Goal: Information Seeking & Learning: Understand process/instructions

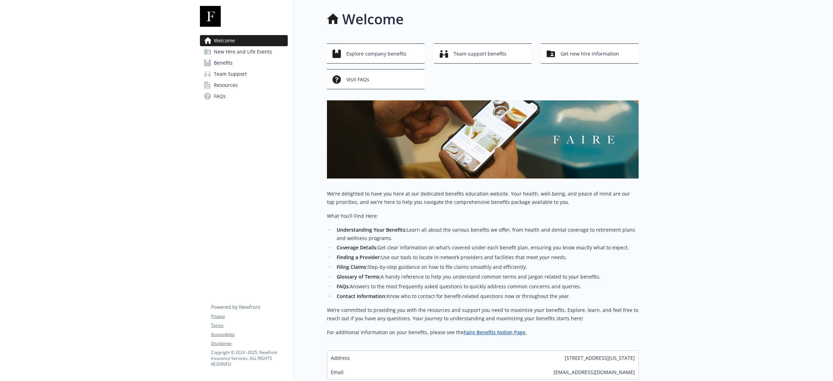
click at [243, 53] on span "New Hire and Life Events" at bounding box center [243, 51] width 58 height 11
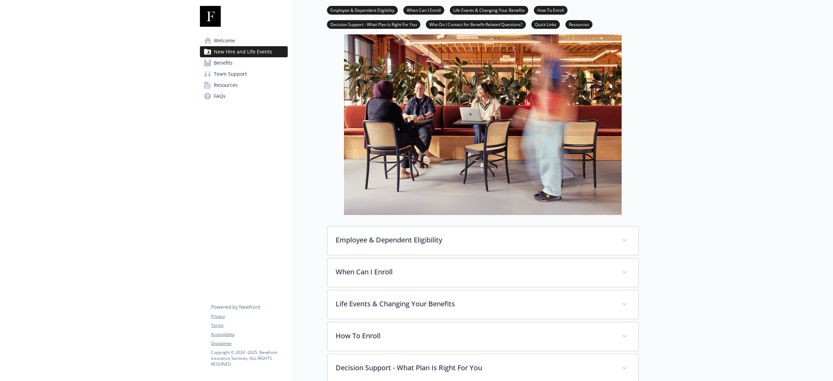
scroll to position [130, 0]
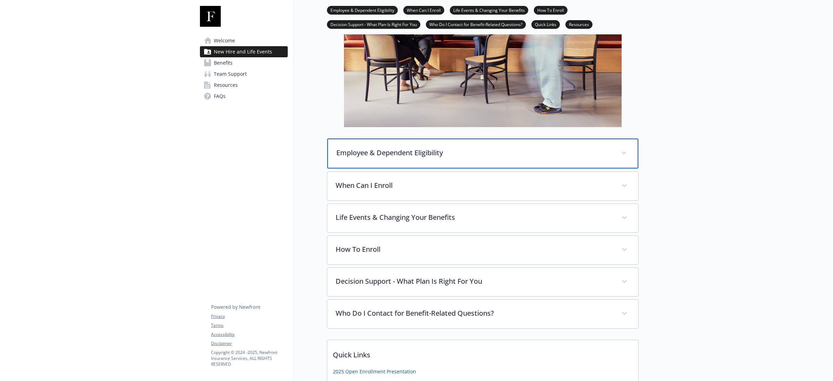
click at [407, 155] on p "Employee & Dependent Eligibility" at bounding box center [474, 152] width 276 height 10
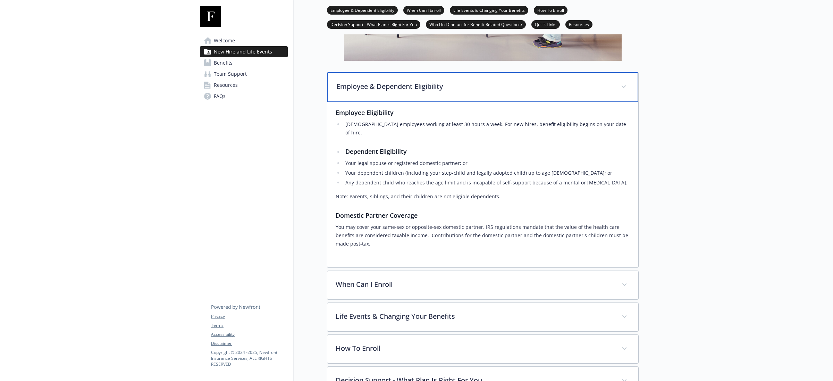
scroll to position [217, 0]
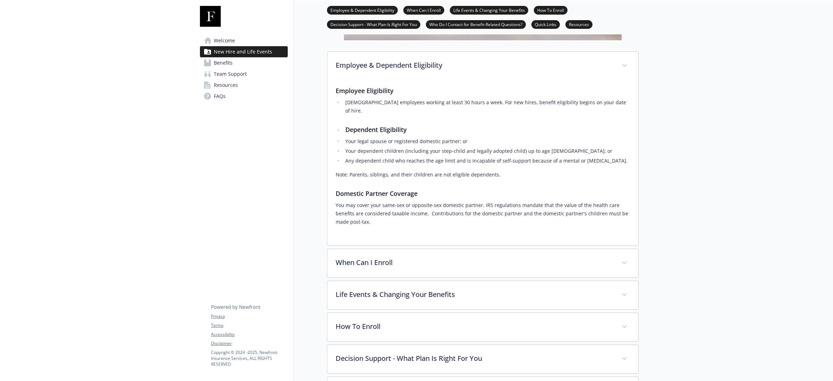
click at [239, 57] on span "New Hire and Life Events" at bounding box center [243, 51] width 58 height 11
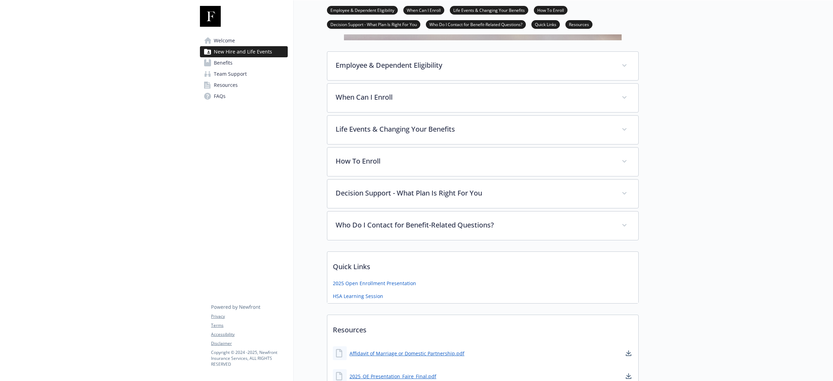
click at [231, 63] on span "Benefits" at bounding box center [223, 62] width 19 height 11
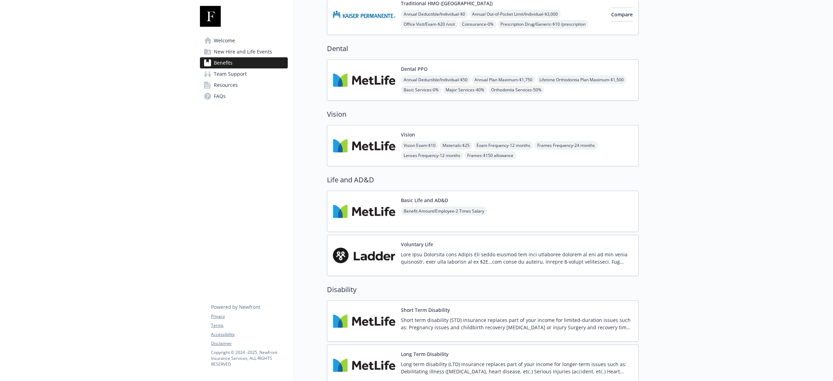
scroll to position [260, 0]
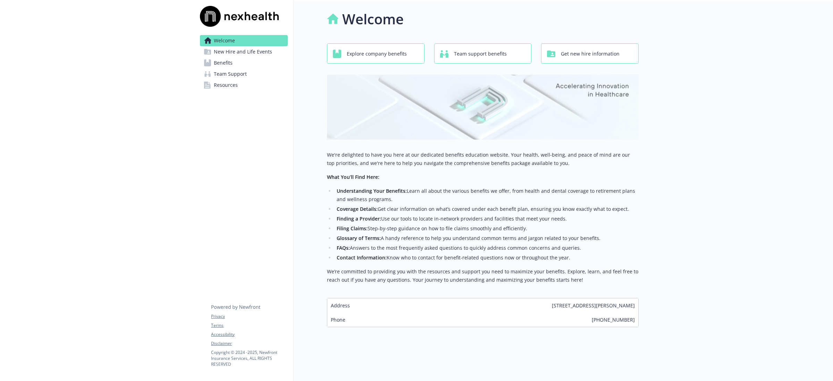
click at [225, 62] on span "Benefits" at bounding box center [223, 62] width 19 height 11
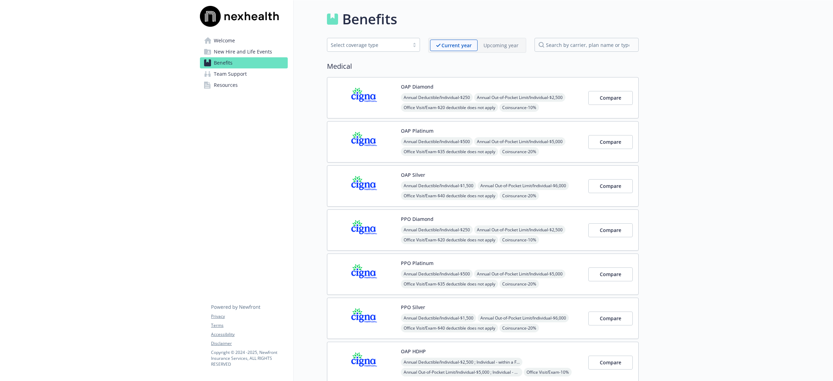
click at [372, 98] on img at bounding box center [364, 97] width 62 height 29
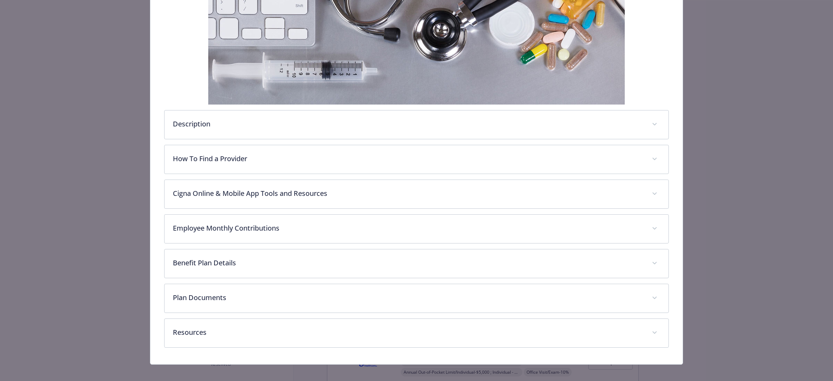
scroll to position [150, 0]
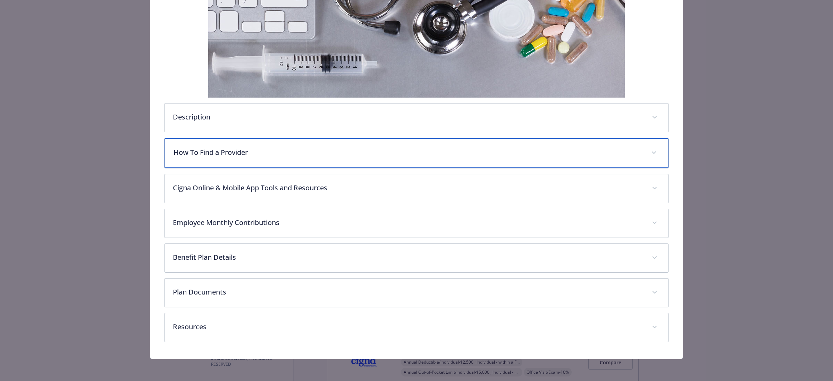
click at [481, 156] on p "How To Find a Provider" at bounding box center [407, 152] width 469 height 10
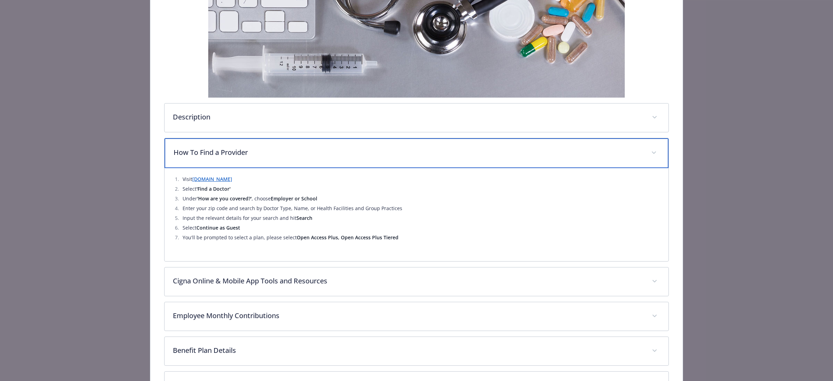
click at [481, 156] on p "How To Find a Provider" at bounding box center [407, 152] width 469 height 10
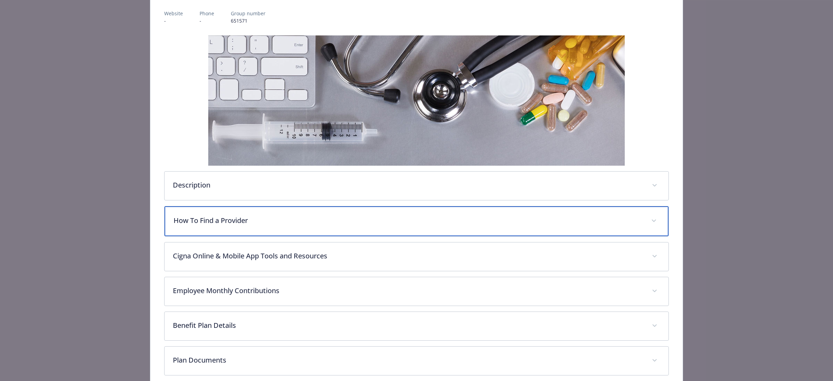
scroll to position [0, 0]
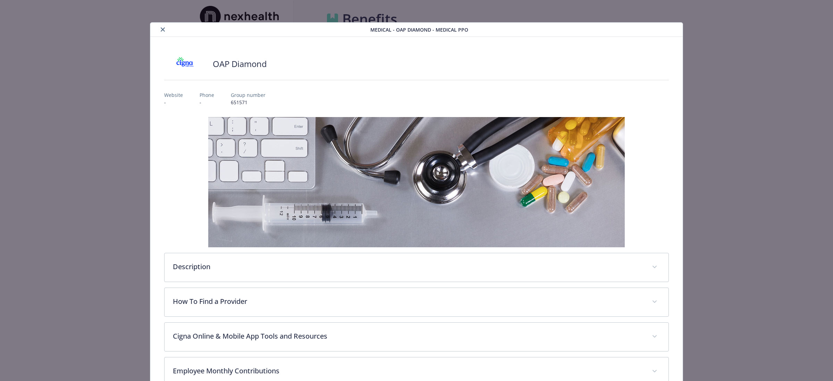
click at [161, 27] on icon "close" at bounding box center [163, 29] width 4 height 4
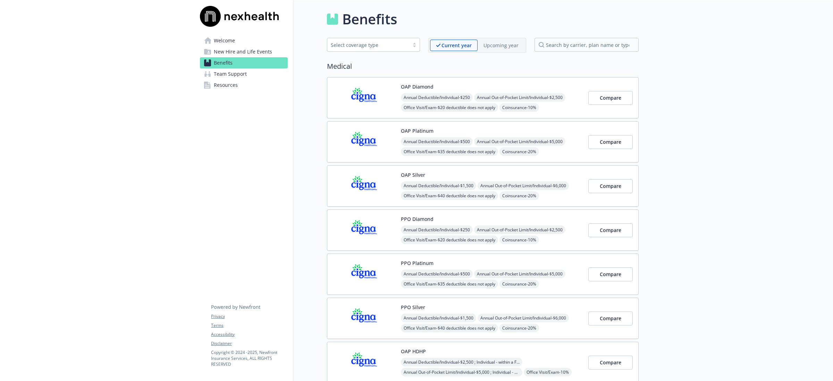
click at [379, 219] on img at bounding box center [364, 229] width 62 height 29
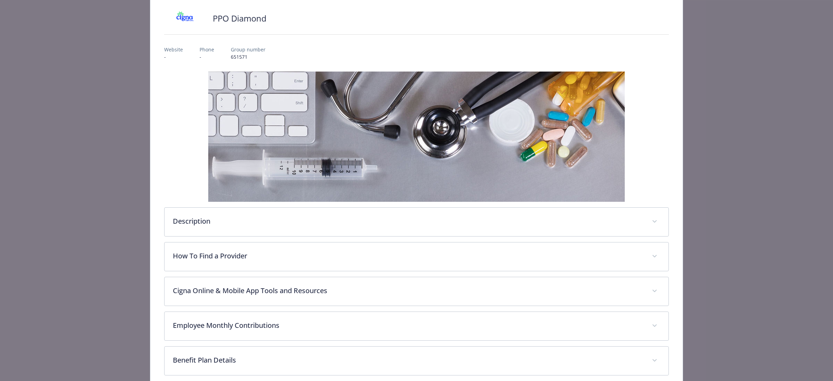
scroll to position [87, 0]
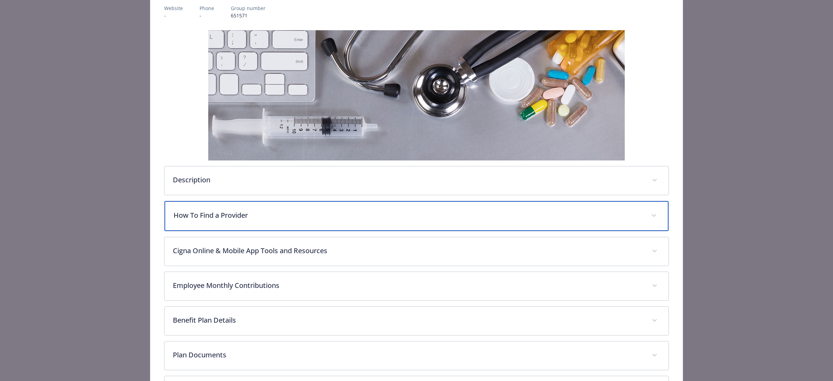
click at [316, 212] on p "How To Find a Provider" at bounding box center [407, 215] width 469 height 10
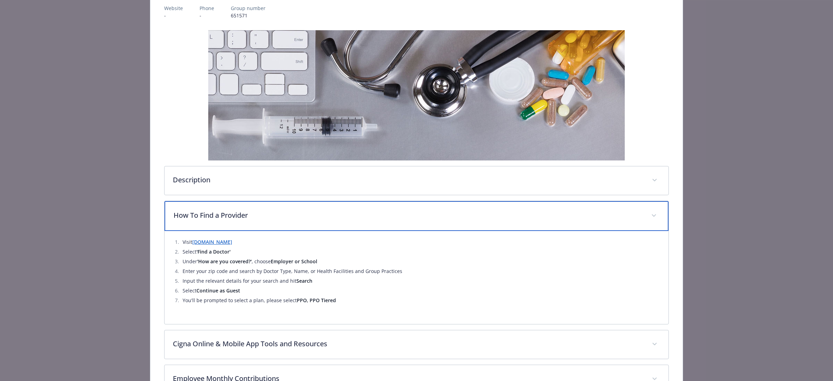
click at [315, 214] on p "How To Find a Provider" at bounding box center [407, 215] width 469 height 10
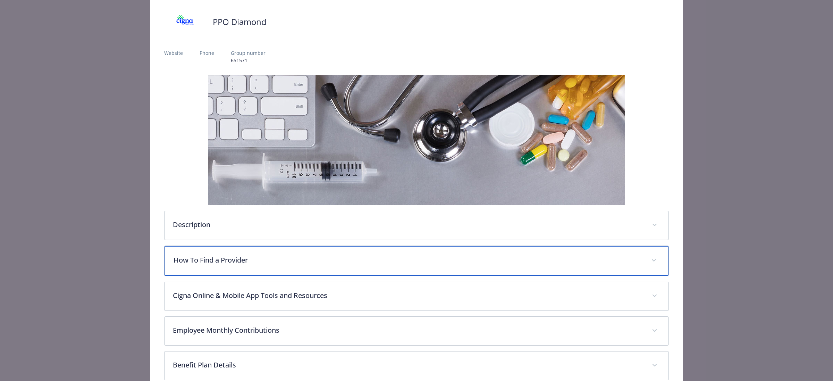
scroll to position [0, 0]
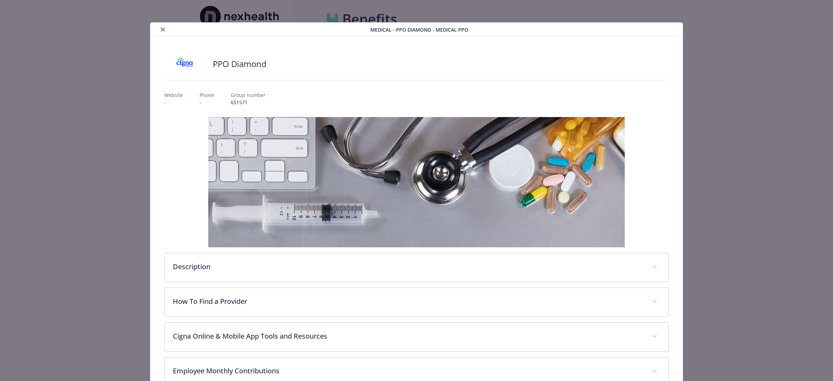
click at [156, 25] on div "details for plan Medical - PPO Diamond - Medical PPO" at bounding box center [261, 29] width 217 height 8
click at [161, 29] on icon "close" at bounding box center [163, 29] width 4 height 4
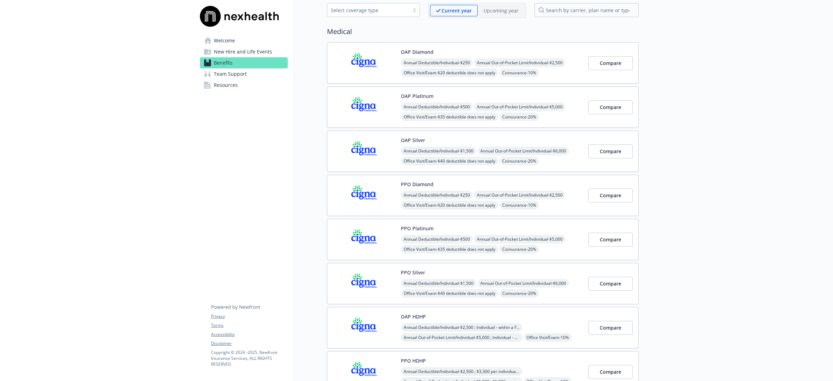
scroll to position [87, 0]
